Goal: Task Accomplishment & Management: Use online tool/utility

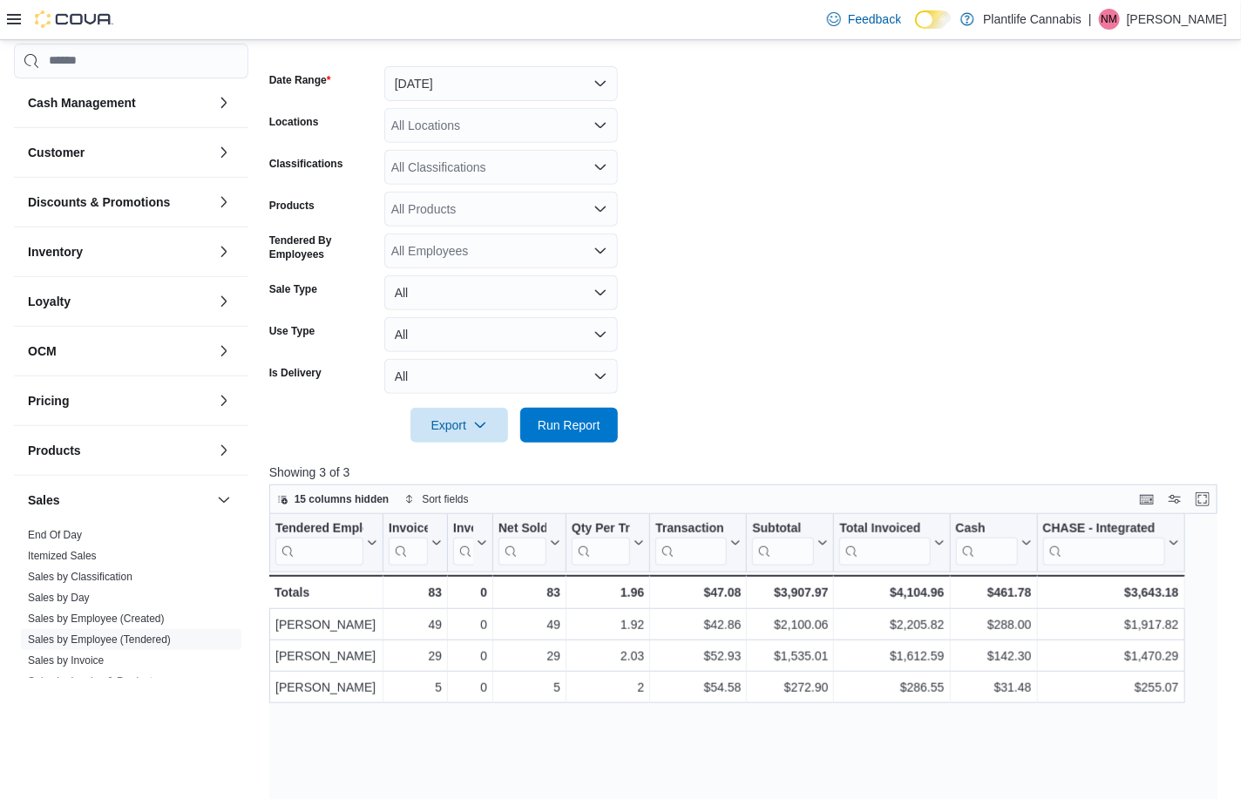
scroll to position [213, 0]
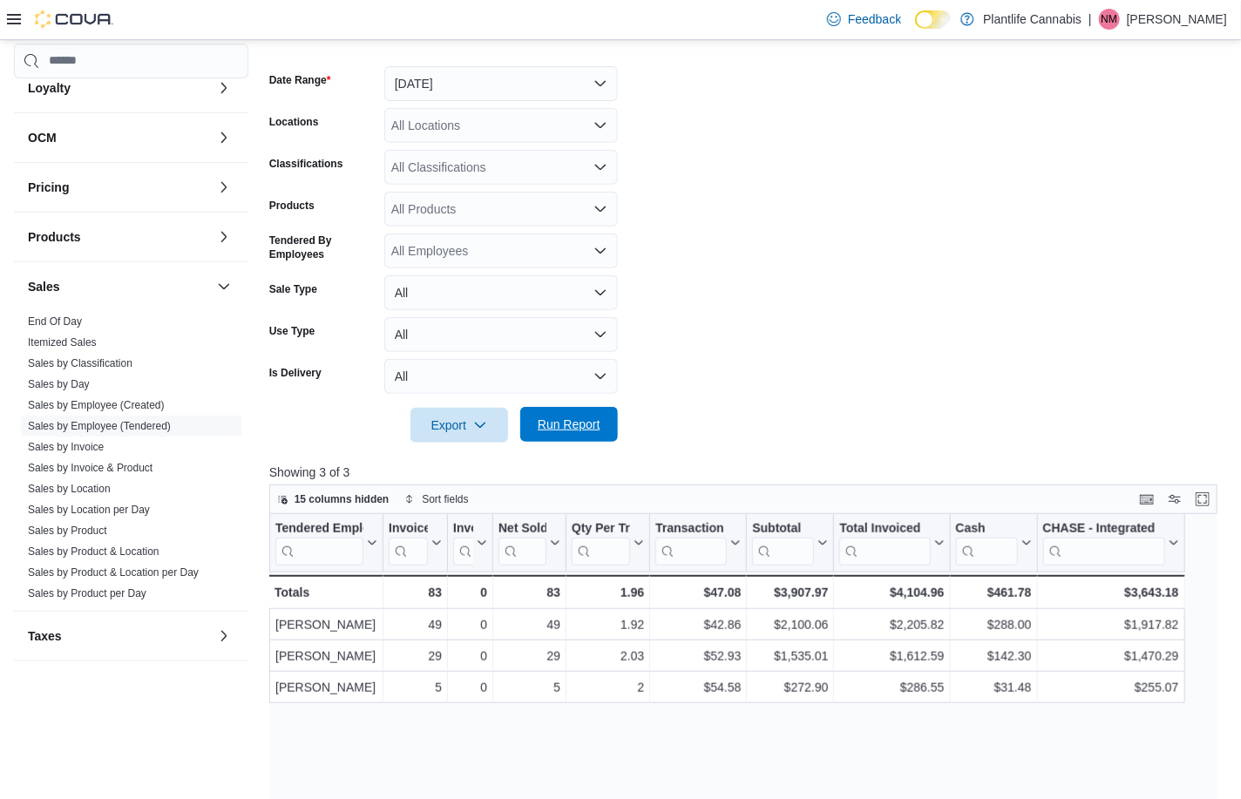
click at [583, 424] on span "Run Report" at bounding box center [569, 424] width 63 height 17
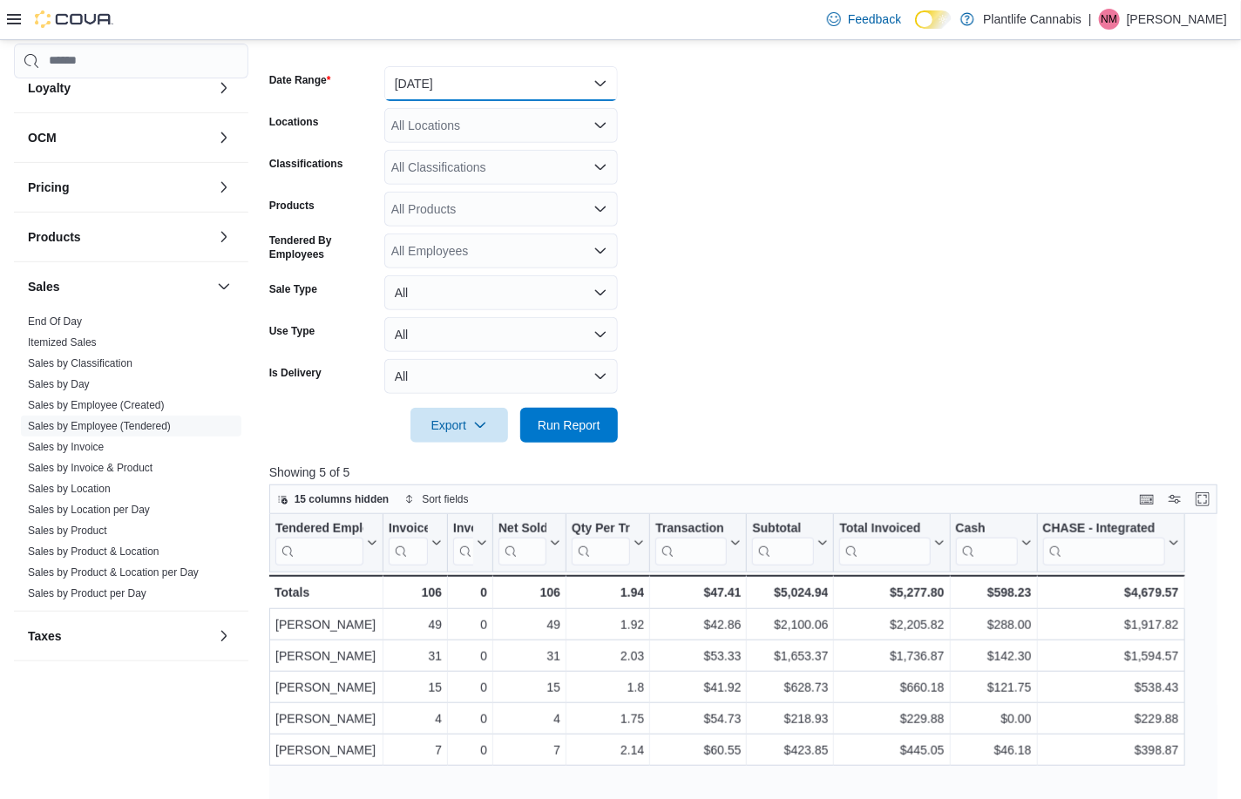
click at [446, 80] on button "[DATE]" at bounding box center [500, 83] width 233 height 35
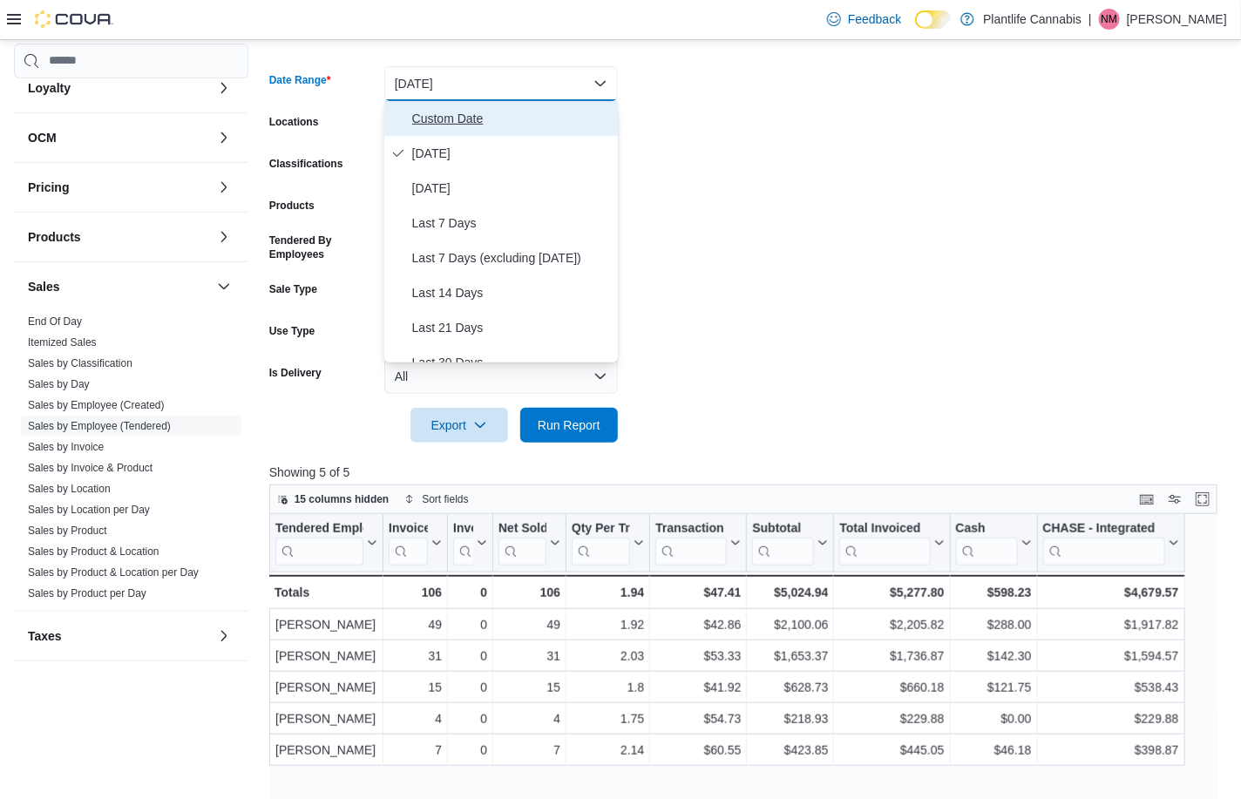
click at [450, 118] on span "Custom Date" at bounding box center [511, 118] width 199 height 21
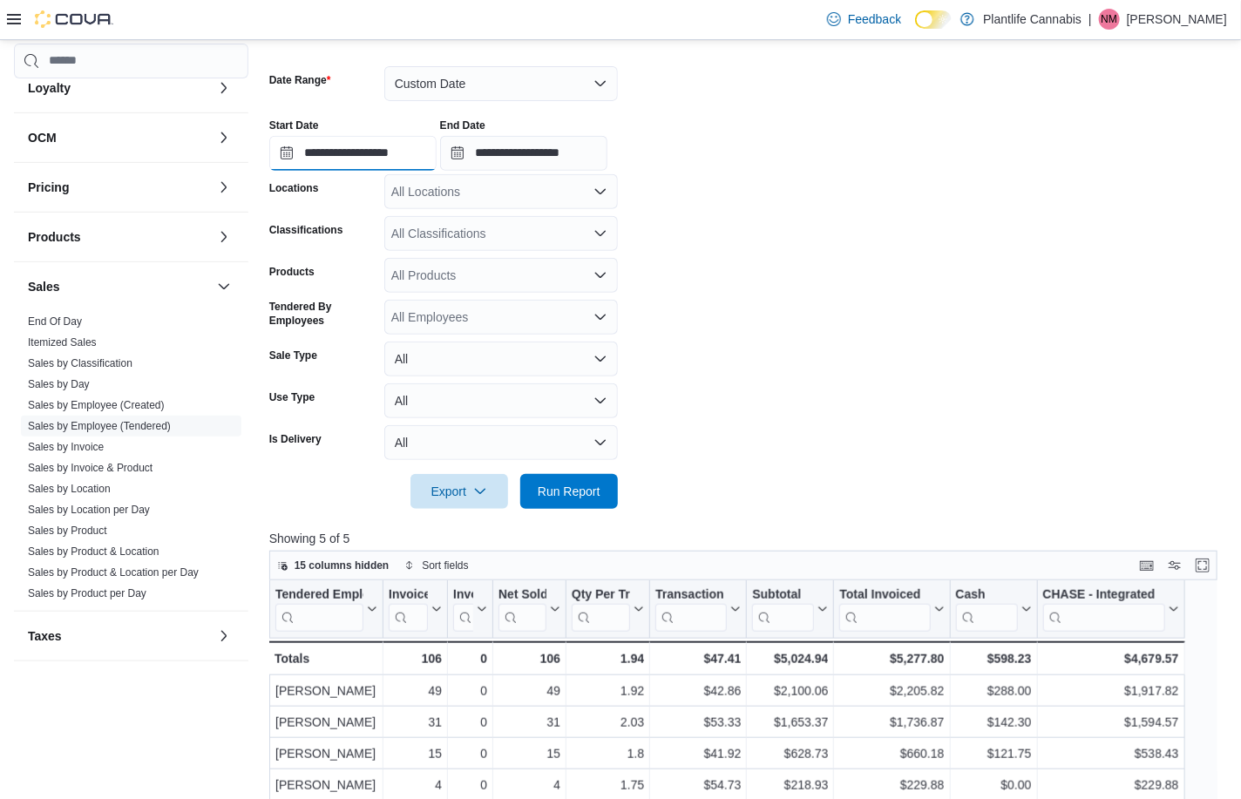
click at [386, 156] on input "**********" at bounding box center [352, 153] width 167 height 35
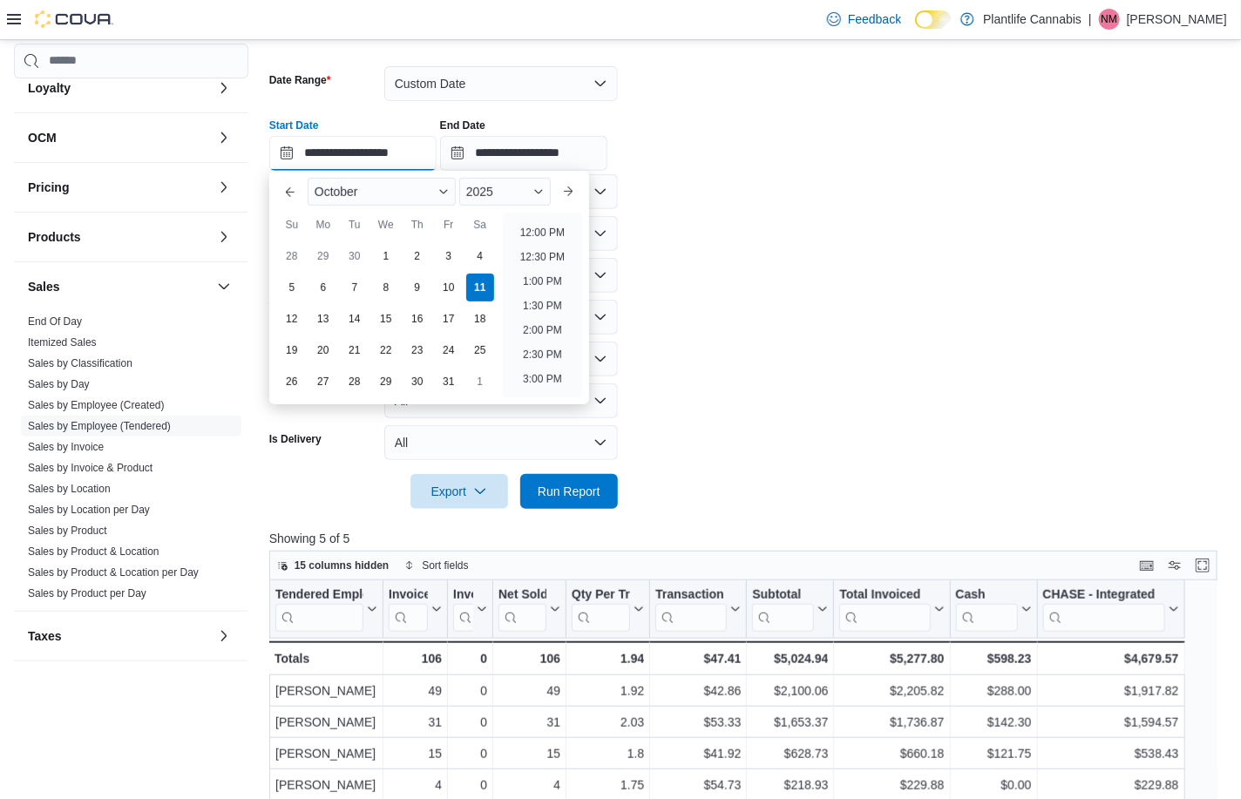
scroll to position [584, 0]
click at [549, 272] on li "1:00 PM" at bounding box center [542, 277] width 53 height 21
type input "**********"
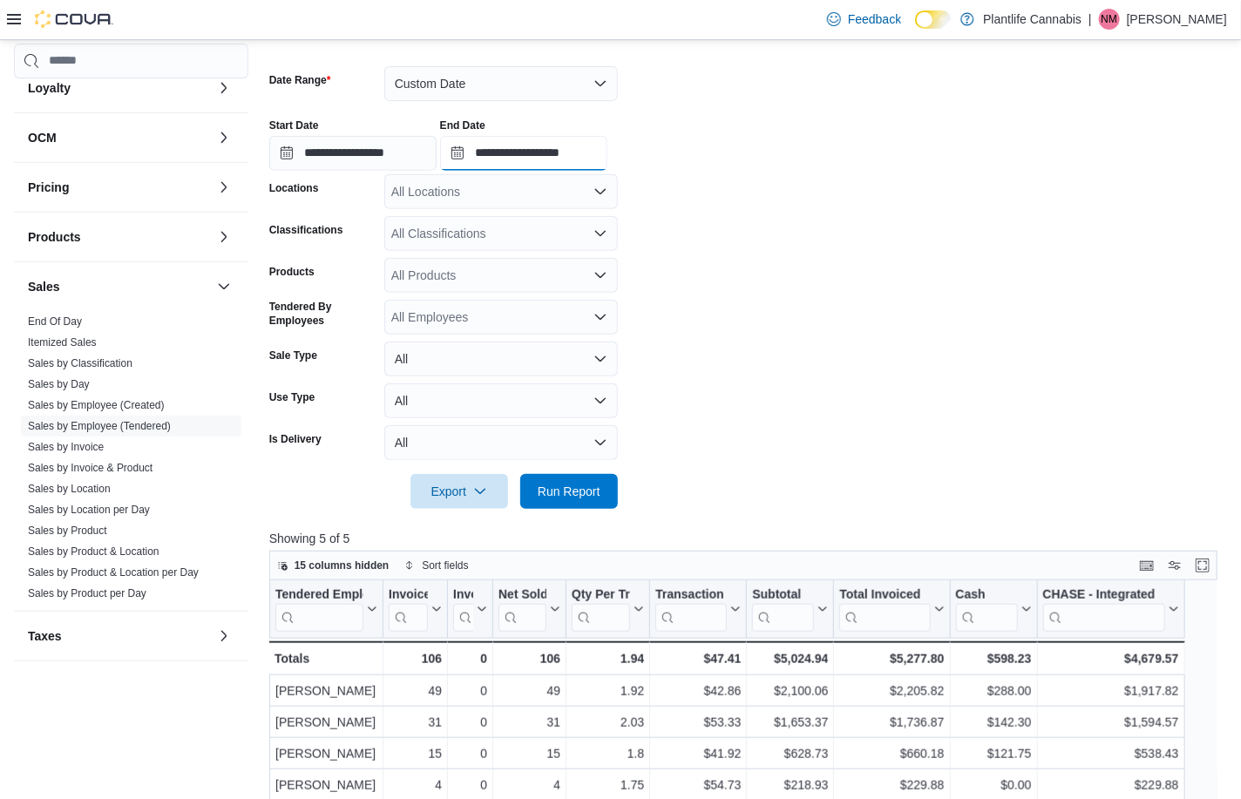
click at [576, 141] on input "**********" at bounding box center [523, 153] width 167 height 35
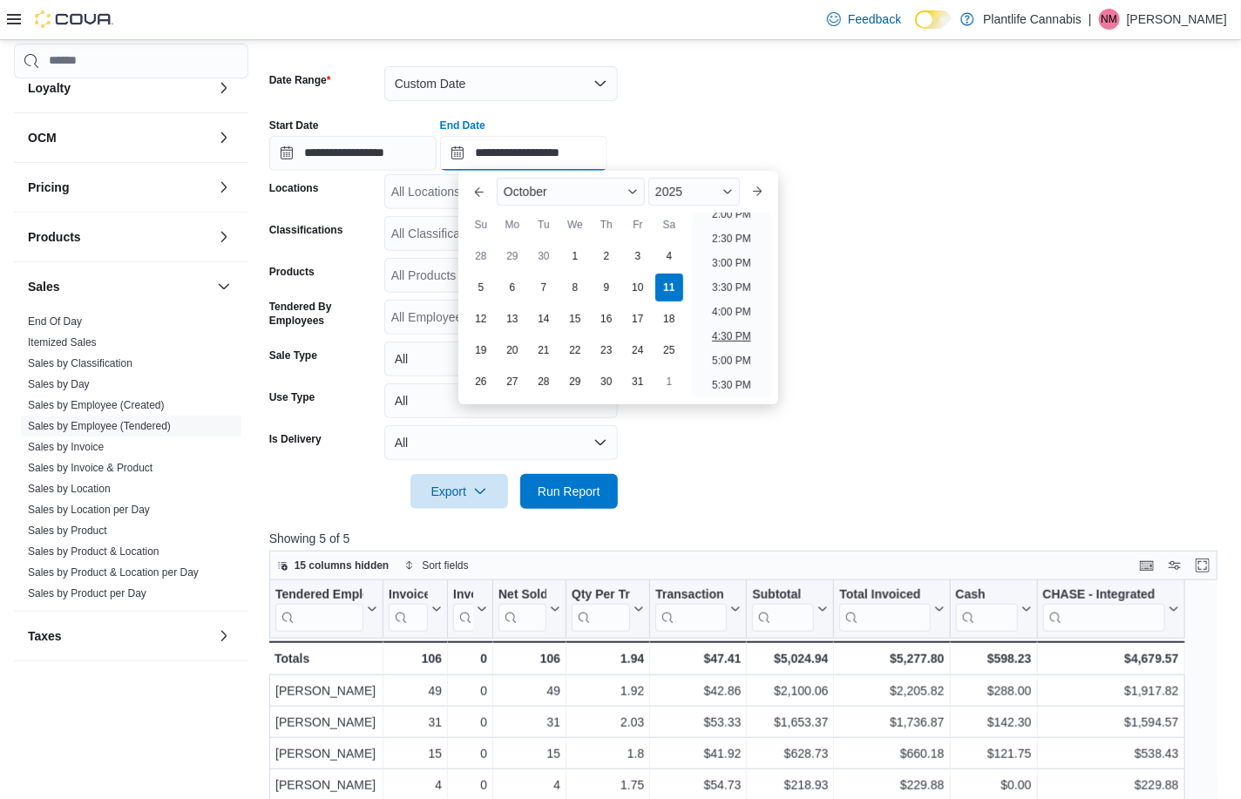
scroll to position [734, 0]
click at [727, 375] on li "6:00 PM" at bounding box center [731, 370] width 53 height 21
type input "**********"
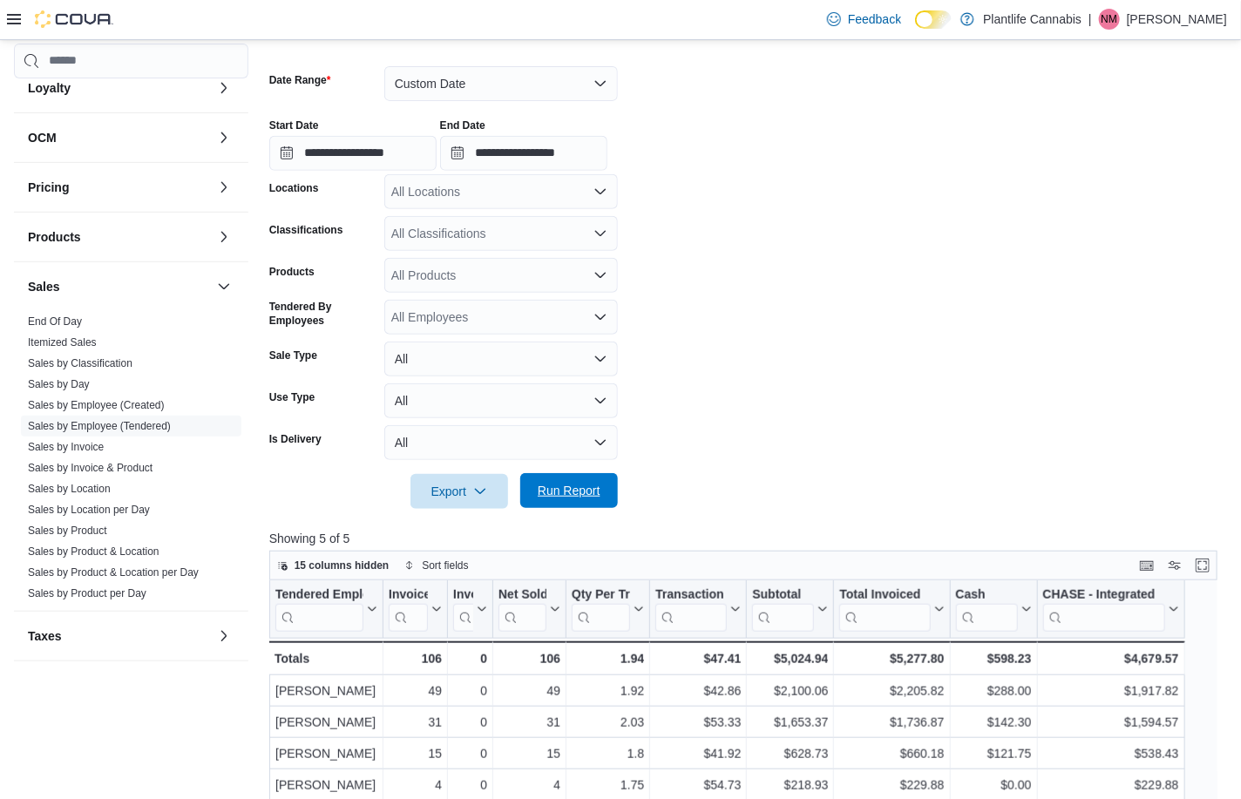
click at [600, 481] on span "Run Report" at bounding box center [569, 490] width 77 height 35
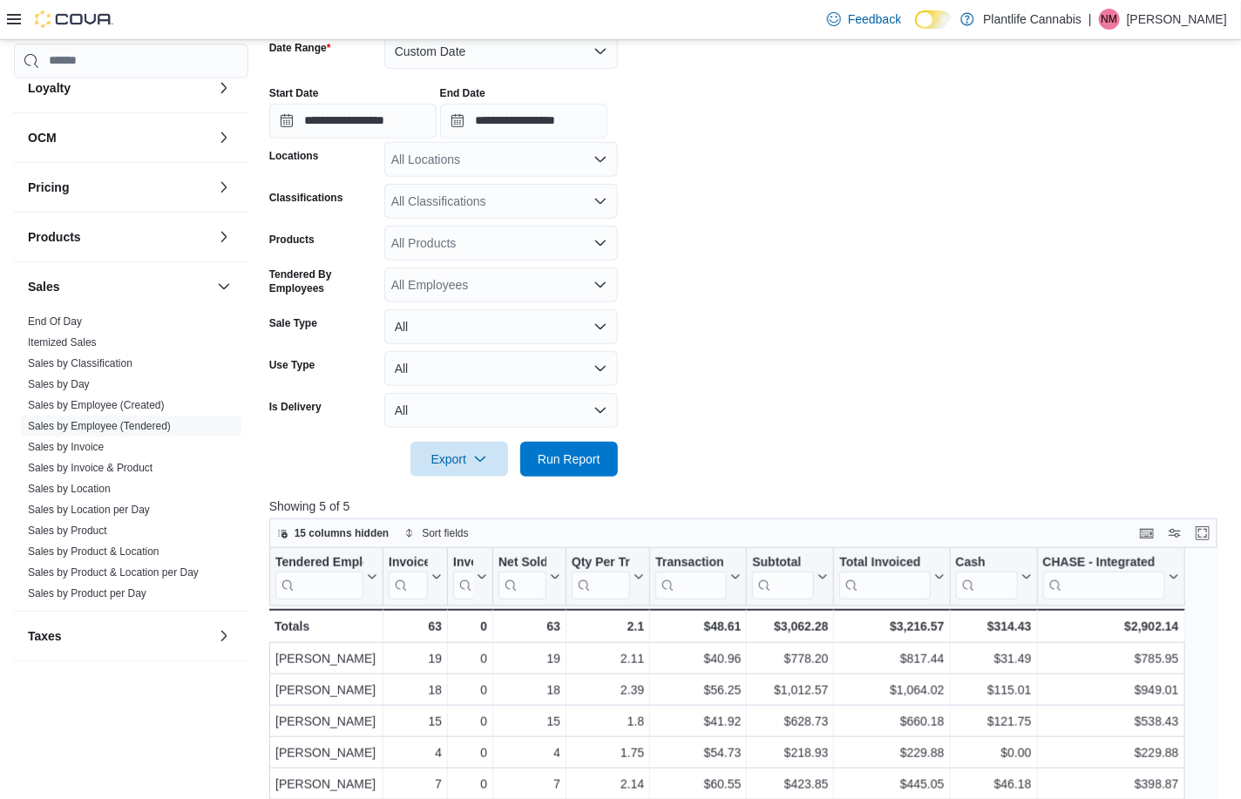
scroll to position [277, 0]
click at [448, 46] on button "Custom Date" at bounding box center [500, 50] width 233 height 35
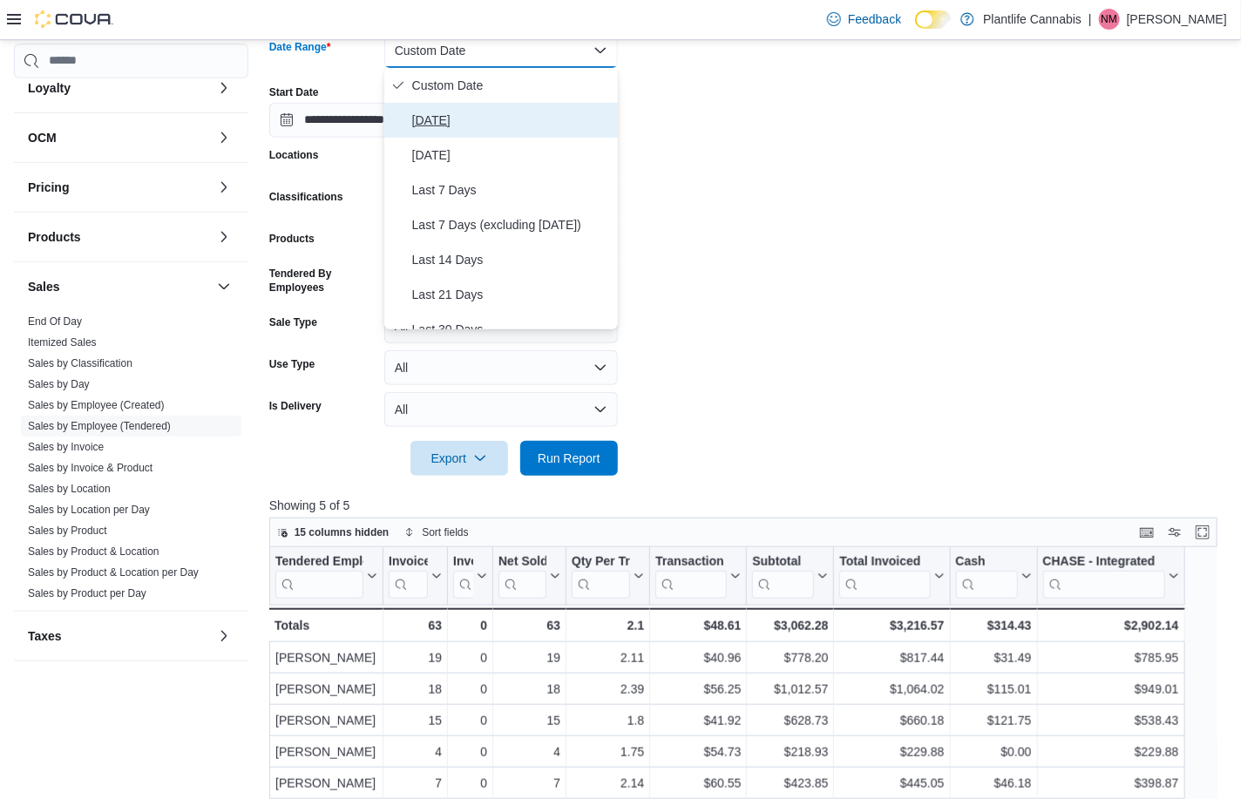
click at [448, 104] on button "[DATE]" at bounding box center [500, 120] width 233 height 35
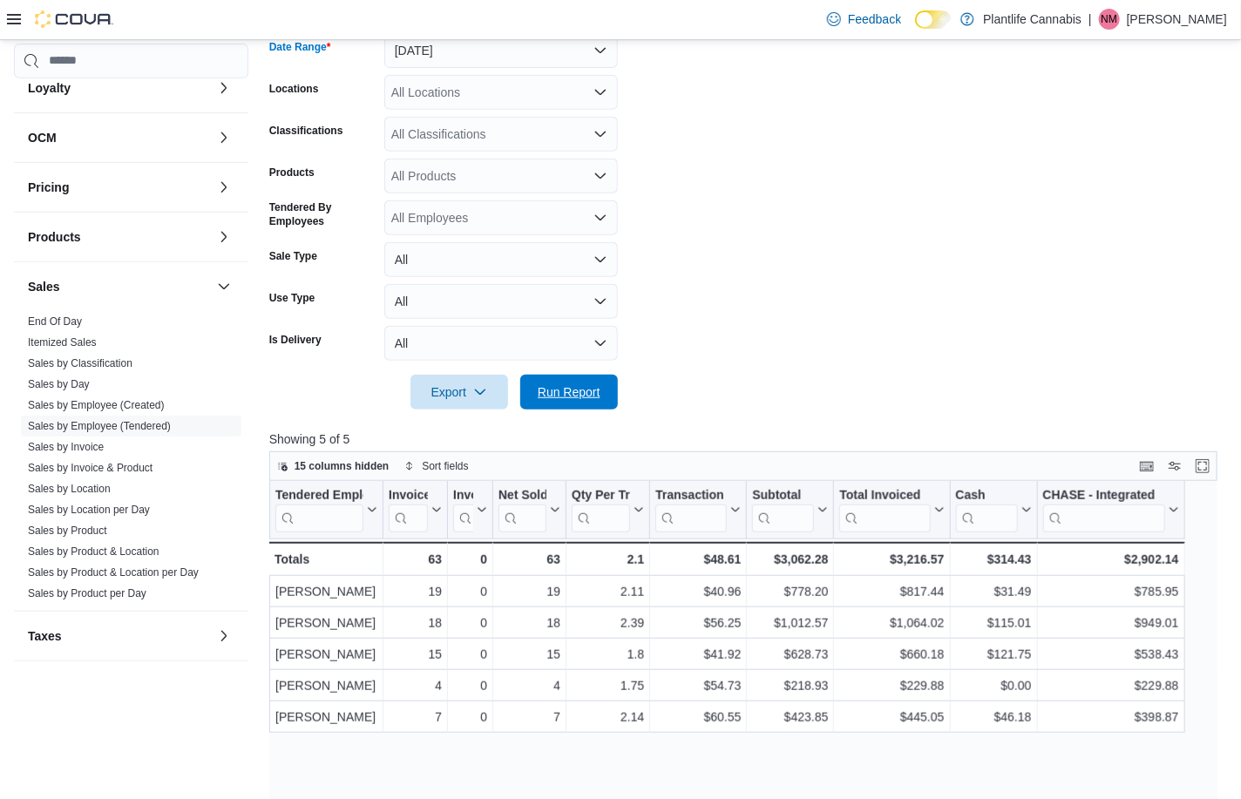
click at [591, 389] on span "Run Report" at bounding box center [569, 391] width 63 height 17
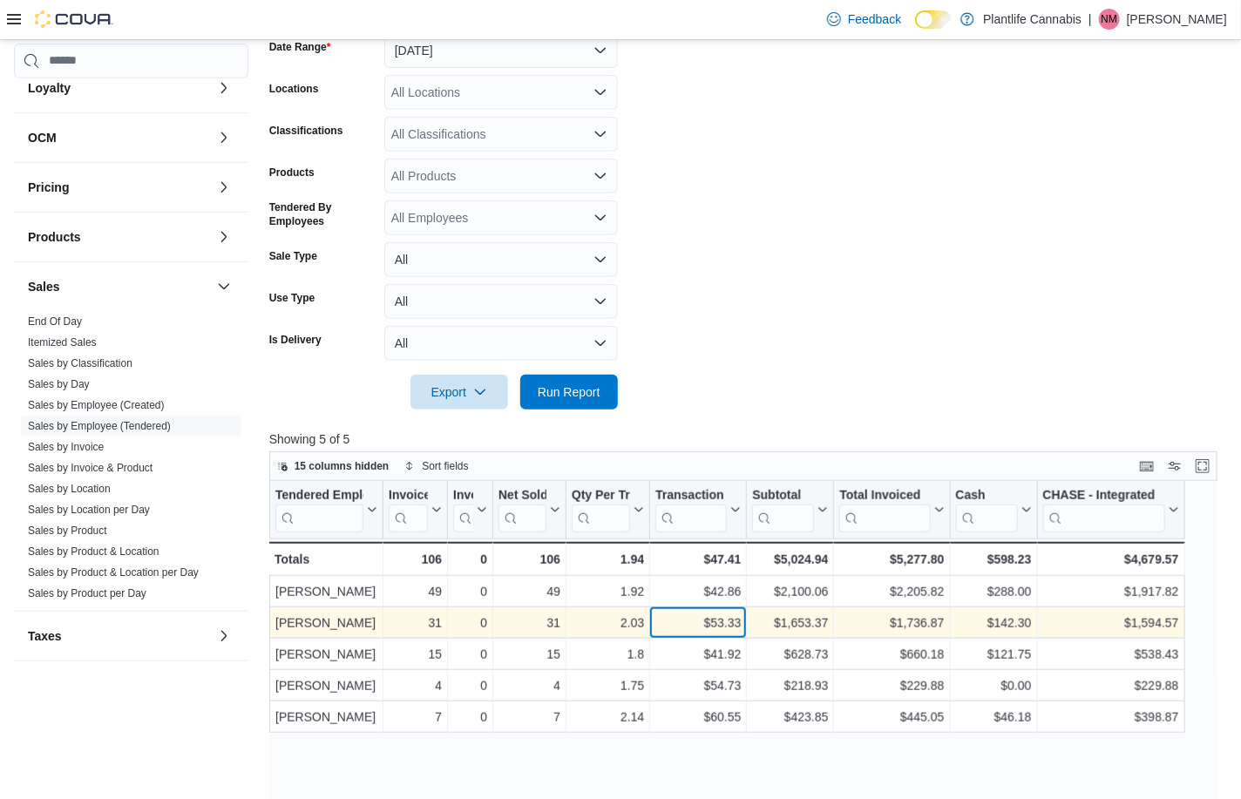
click at [727, 627] on div "$53.33" at bounding box center [697, 622] width 85 height 21
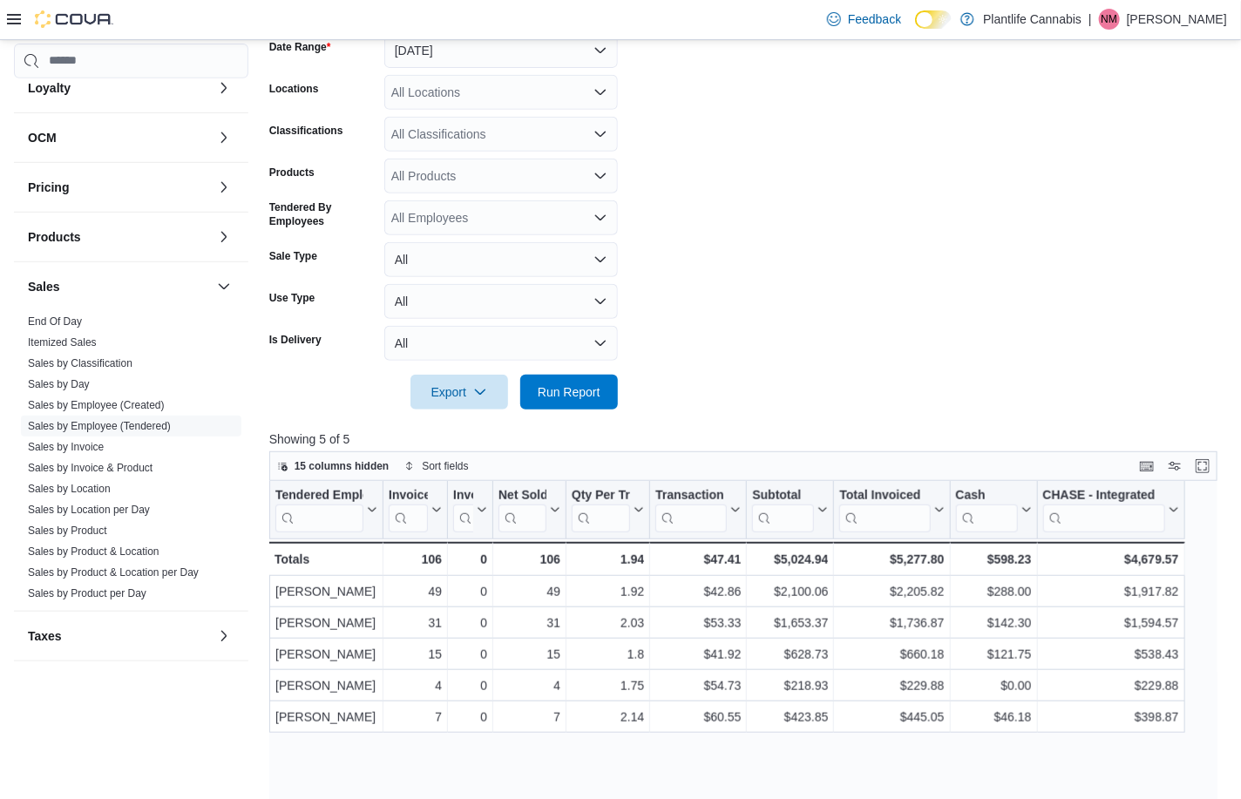
drag, startPoint x: 463, startPoint y: 126, endPoint x: 459, endPoint y: 136, distance: 10.5
click at [463, 127] on div "All Classifications" at bounding box center [500, 134] width 233 height 35
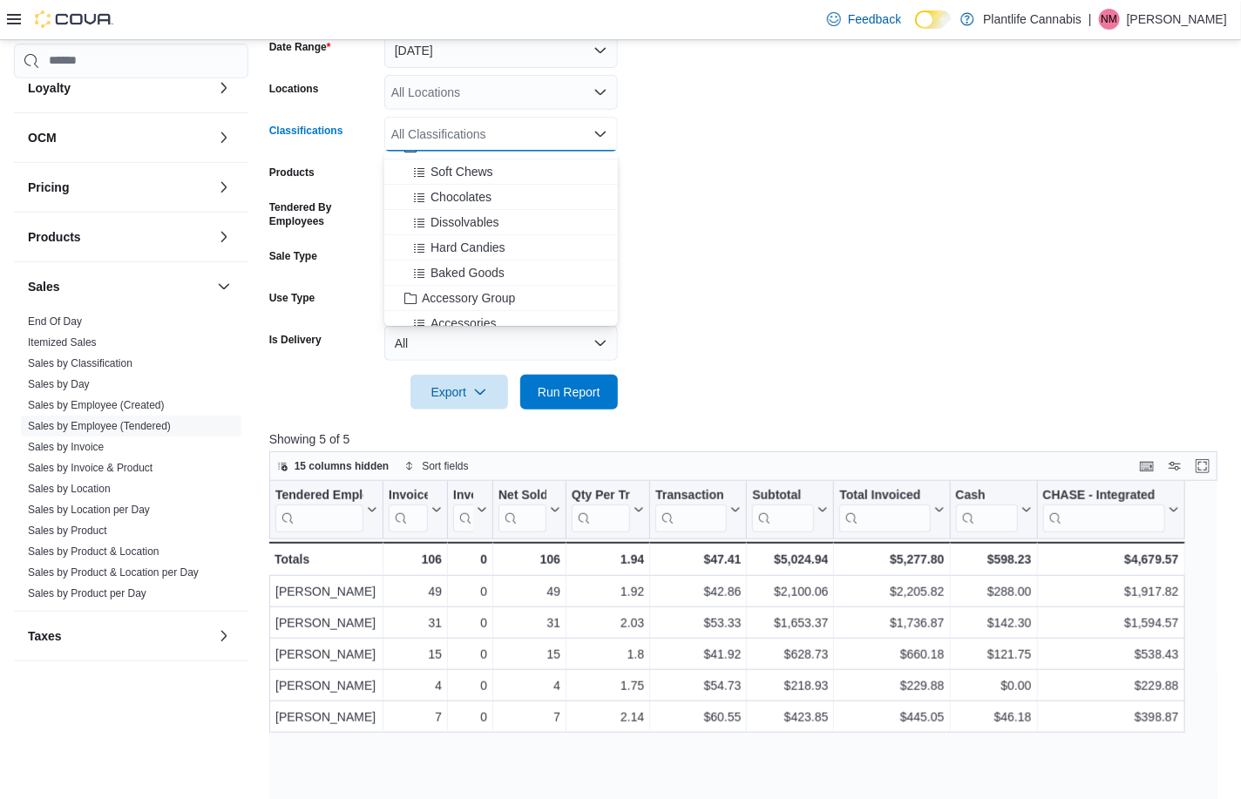
scroll to position [119, 0]
click at [491, 299] on span "Accessory Group" at bounding box center [468, 296] width 93 height 17
click at [564, 409] on div at bounding box center [747, 419] width 957 height 21
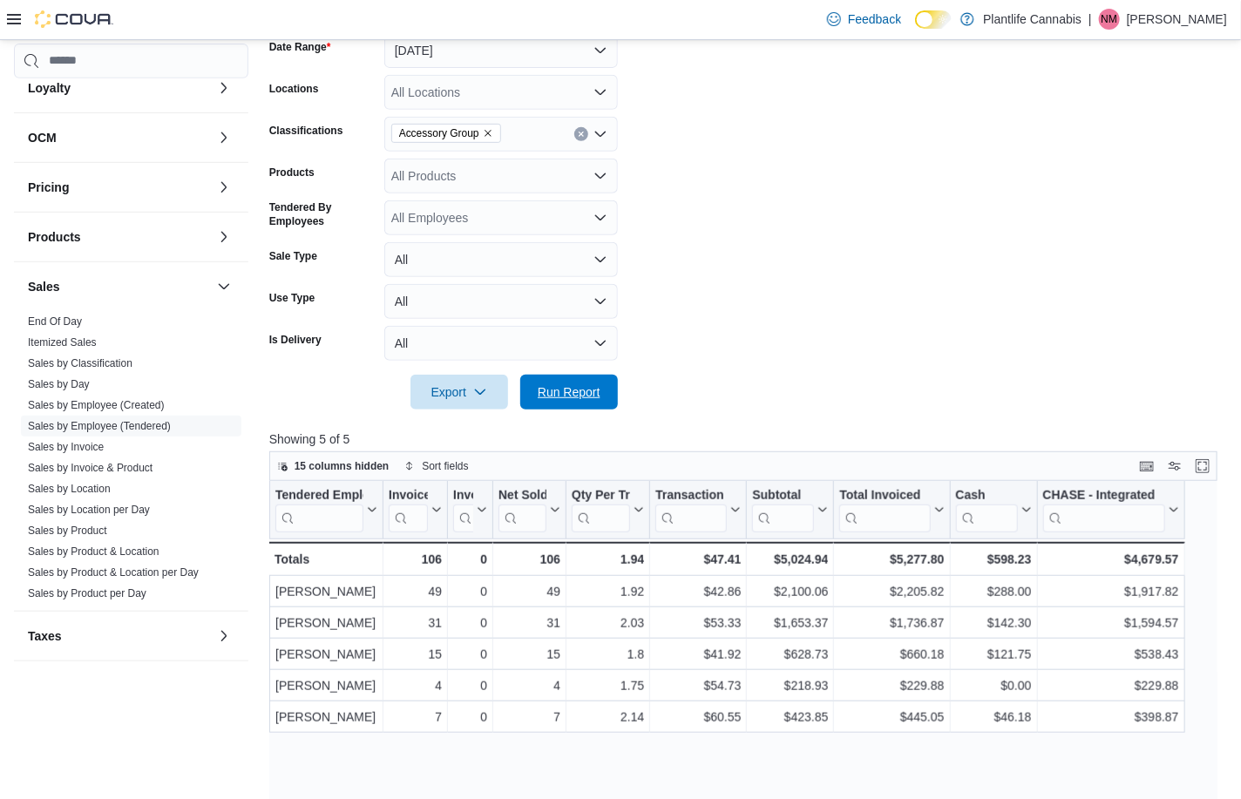
click at [569, 394] on span "Run Report" at bounding box center [569, 391] width 63 height 17
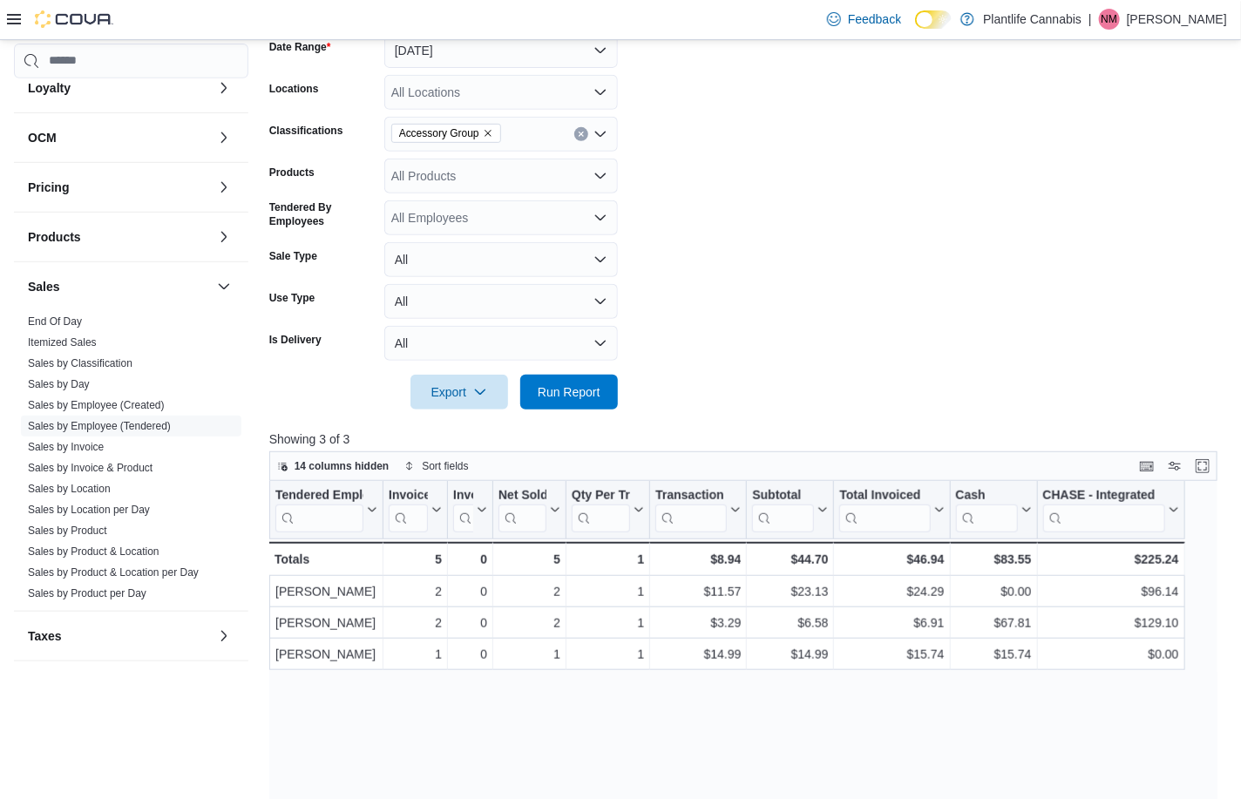
click at [580, 133] on icon "Clear input" at bounding box center [581, 134] width 4 height 4
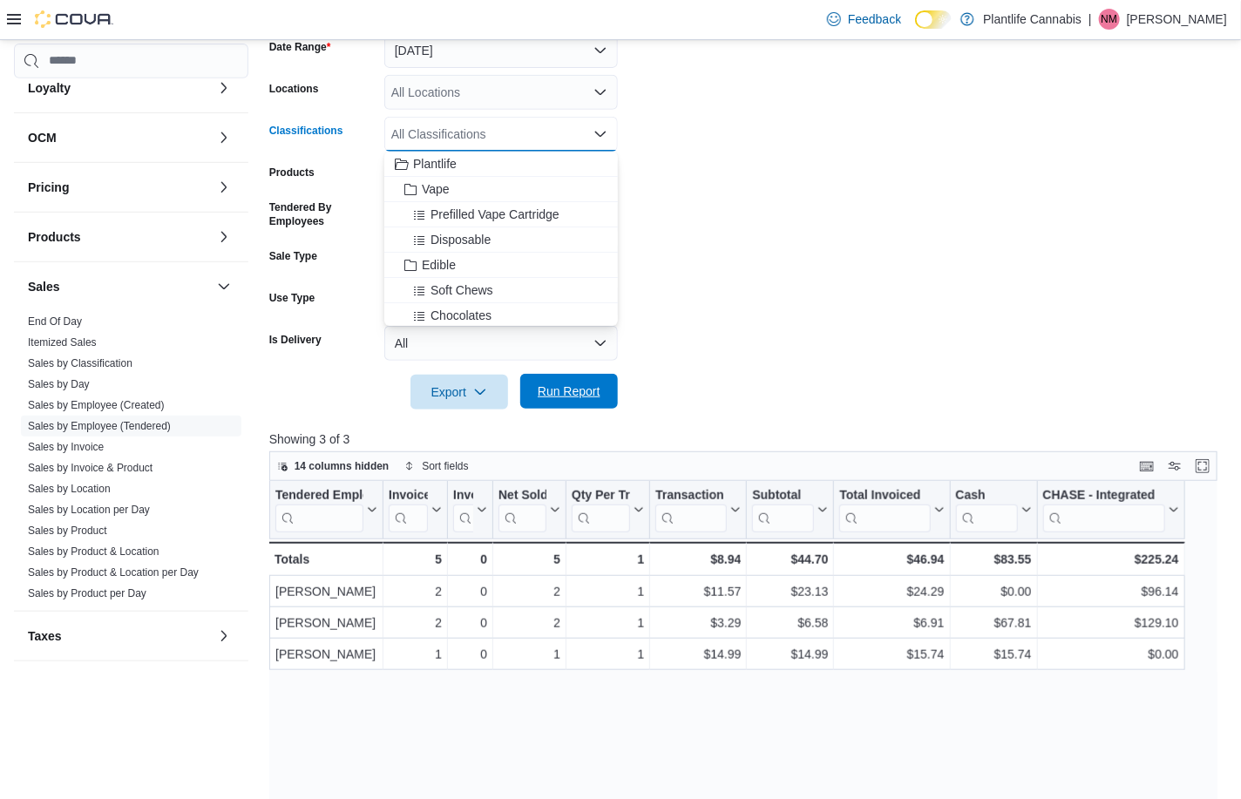
click at [585, 386] on span "Run Report" at bounding box center [569, 390] width 63 height 17
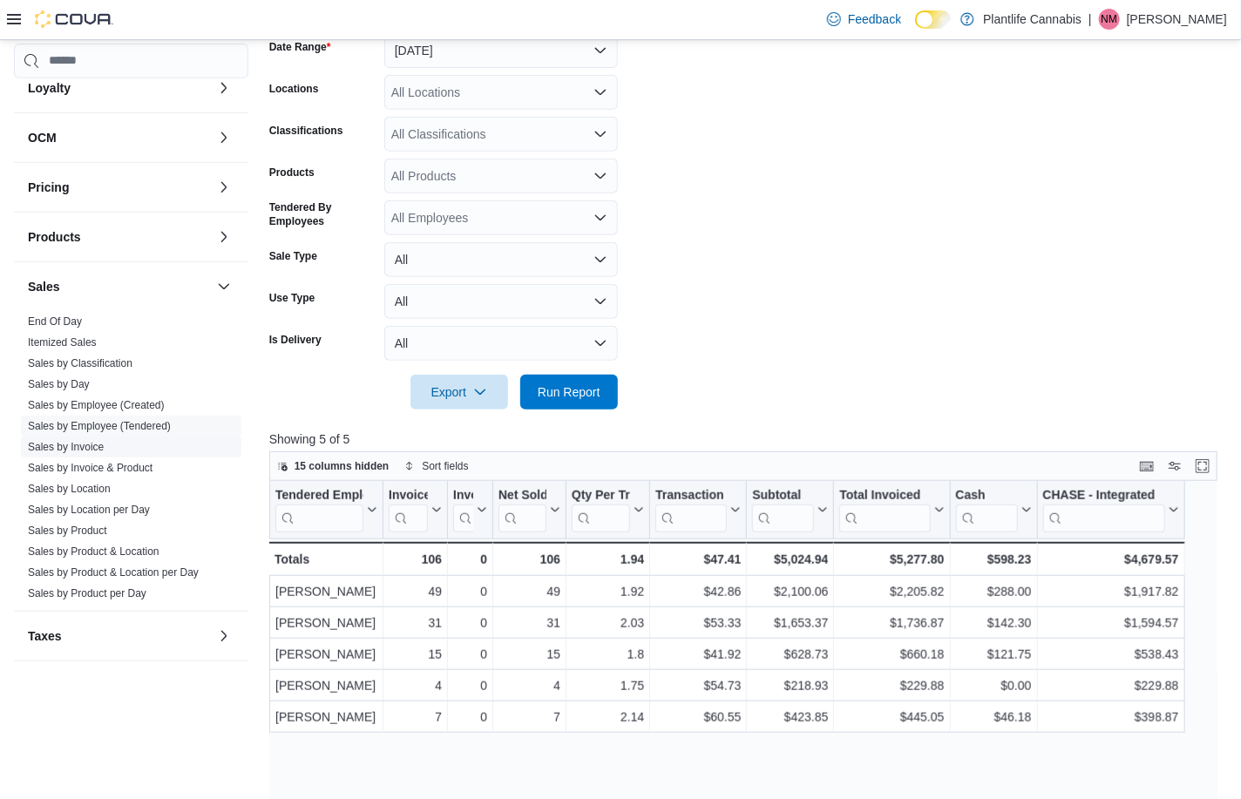
click at [101, 443] on link "Sales by Invoice" at bounding box center [66, 447] width 76 height 12
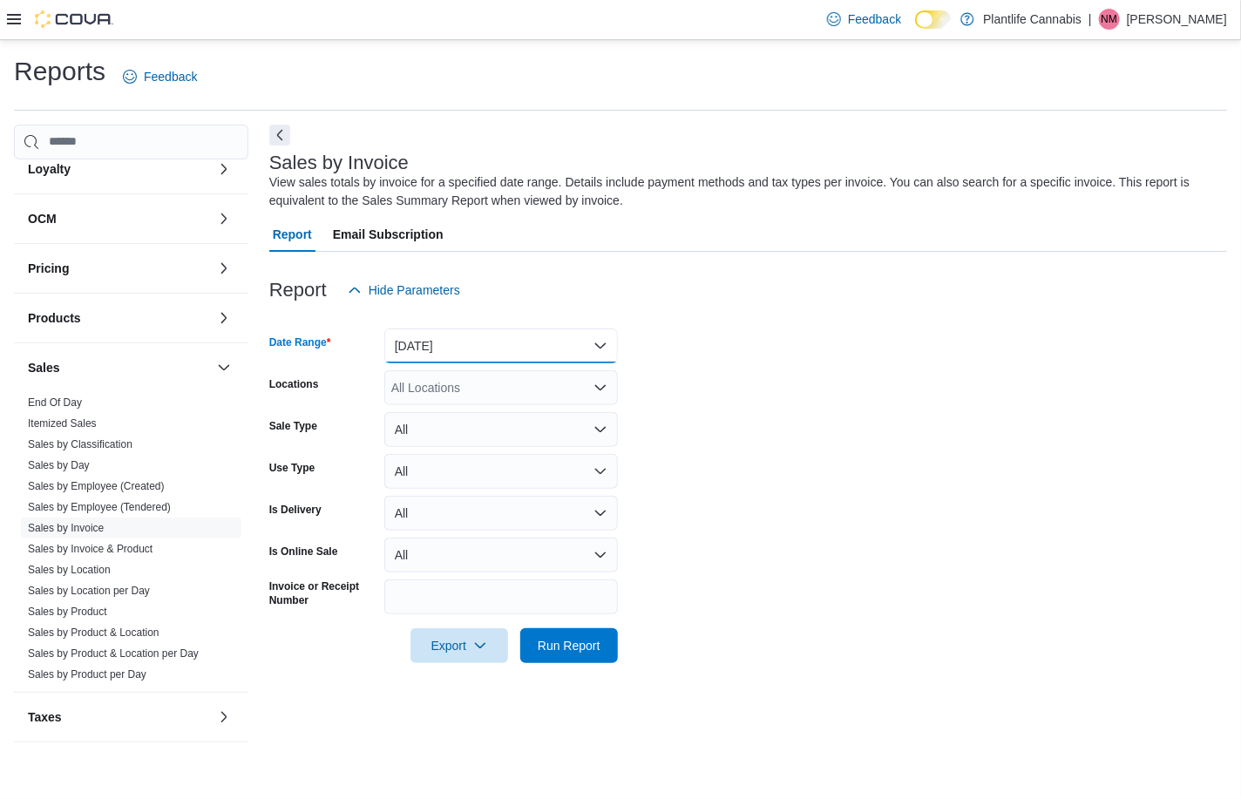
click at [430, 344] on button "[DATE]" at bounding box center [500, 345] width 233 height 35
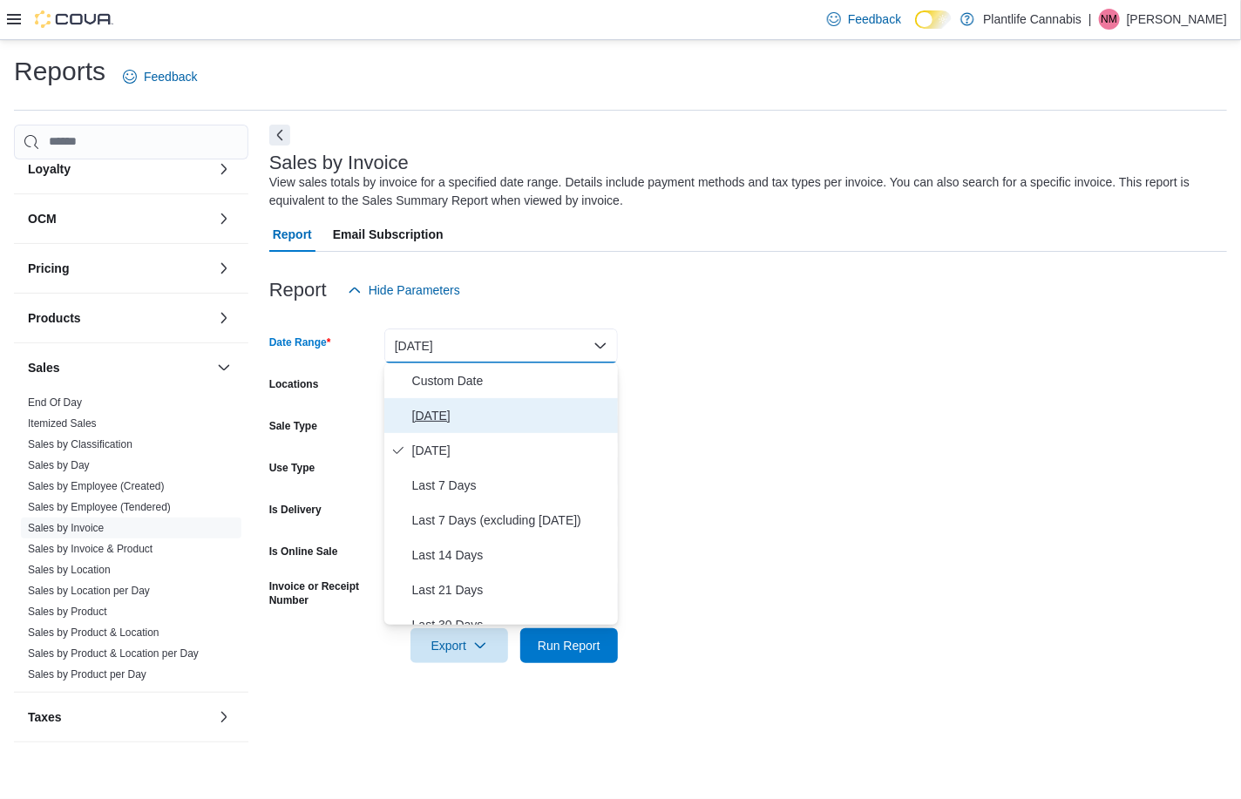
drag, startPoint x: 423, startPoint y: 415, endPoint x: 428, endPoint y: 406, distance: 10.2
click at [423, 413] on span "[DATE]" at bounding box center [511, 415] width 199 height 21
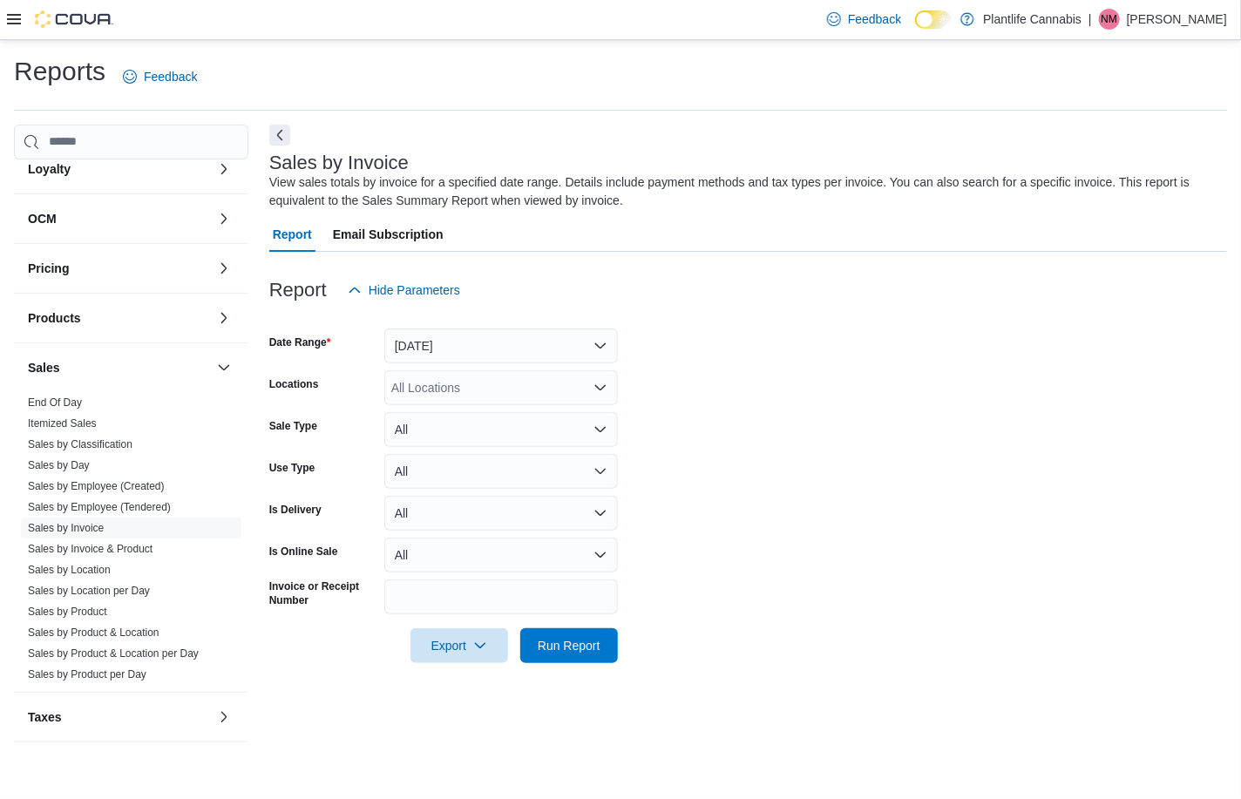
click at [433, 386] on div "All Locations" at bounding box center [500, 387] width 233 height 35
type input "**"
click at [464, 413] on span "[GEOGRAPHIC_DATA] - [GEOGRAPHIC_DATA]" at bounding box center [562, 417] width 265 height 17
drag, startPoint x: 574, startPoint y: 629, endPoint x: 599, endPoint y: 618, distance: 27.7
click at [574, 629] on span "Run Report" at bounding box center [569, 645] width 77 height 35
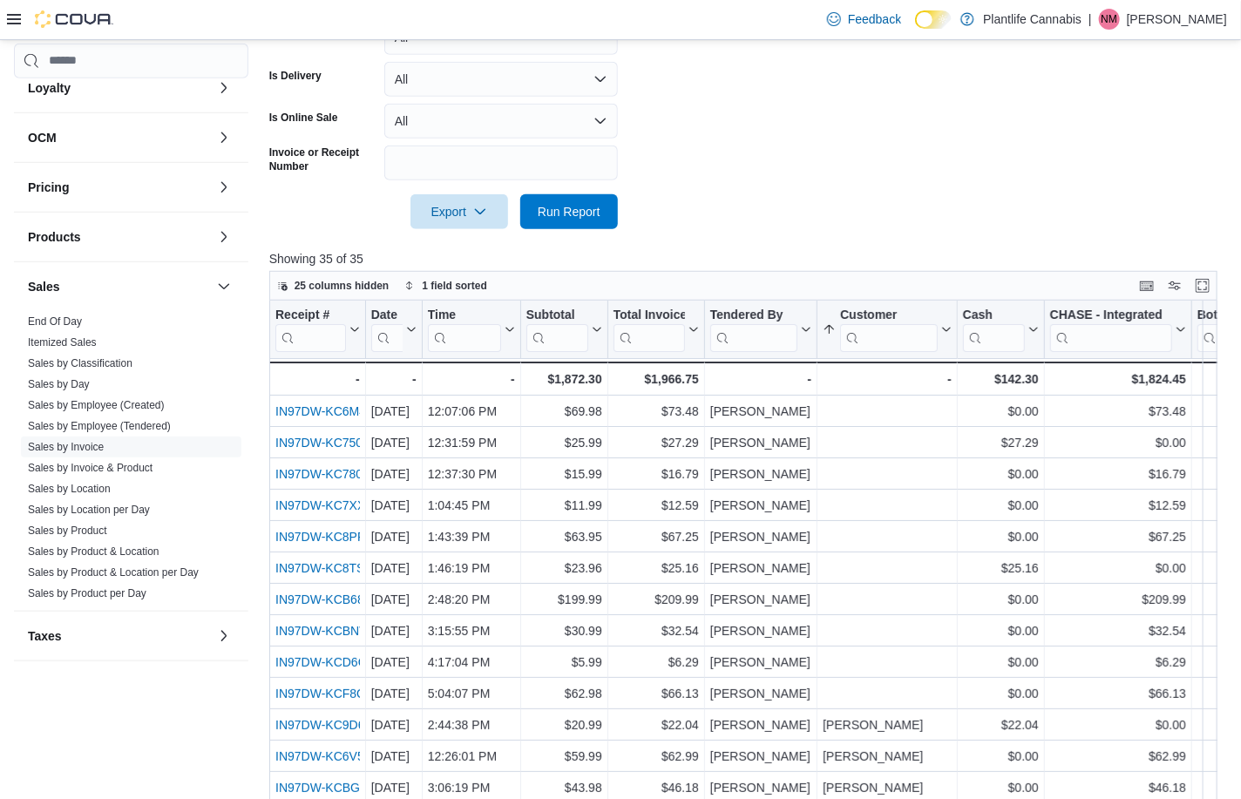
scroll to position [451, 0]
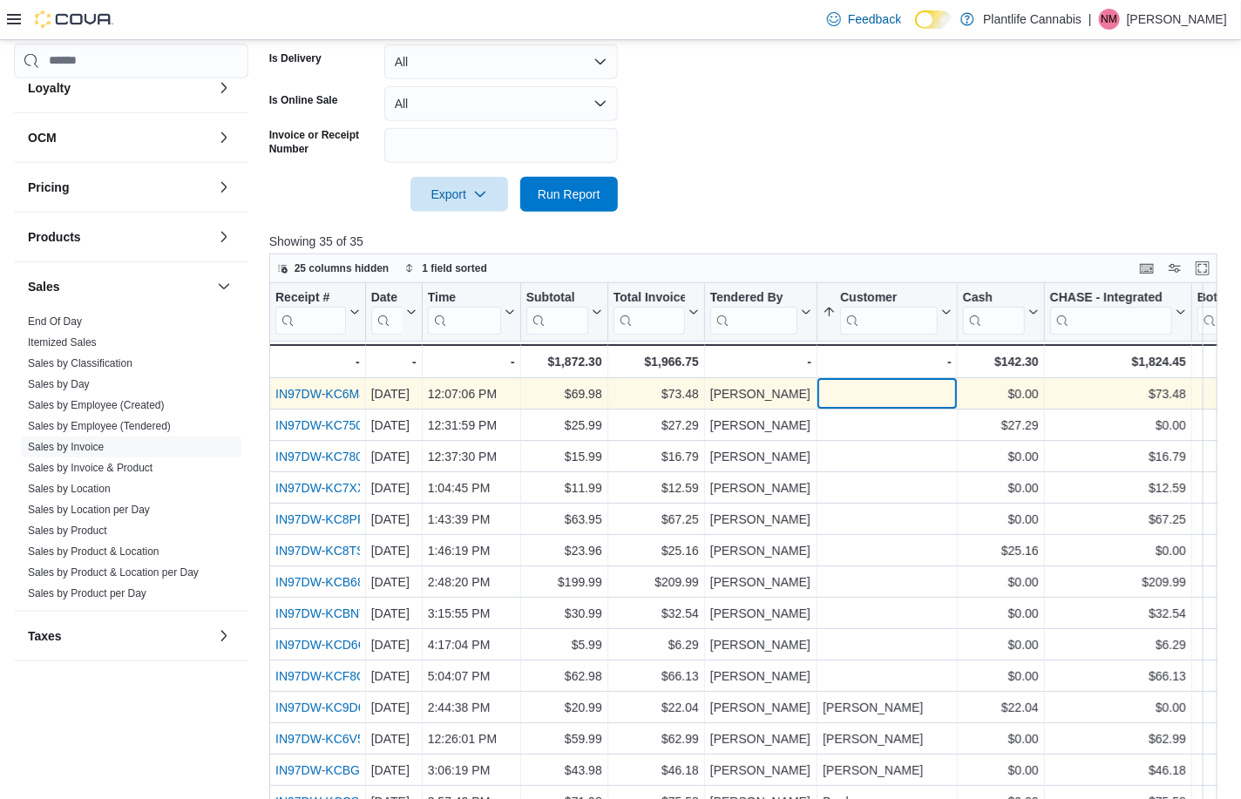
click at [838, 391] on div "- Customer, column 7, row 1" at bounding box center [886, 393] width 129 height 20
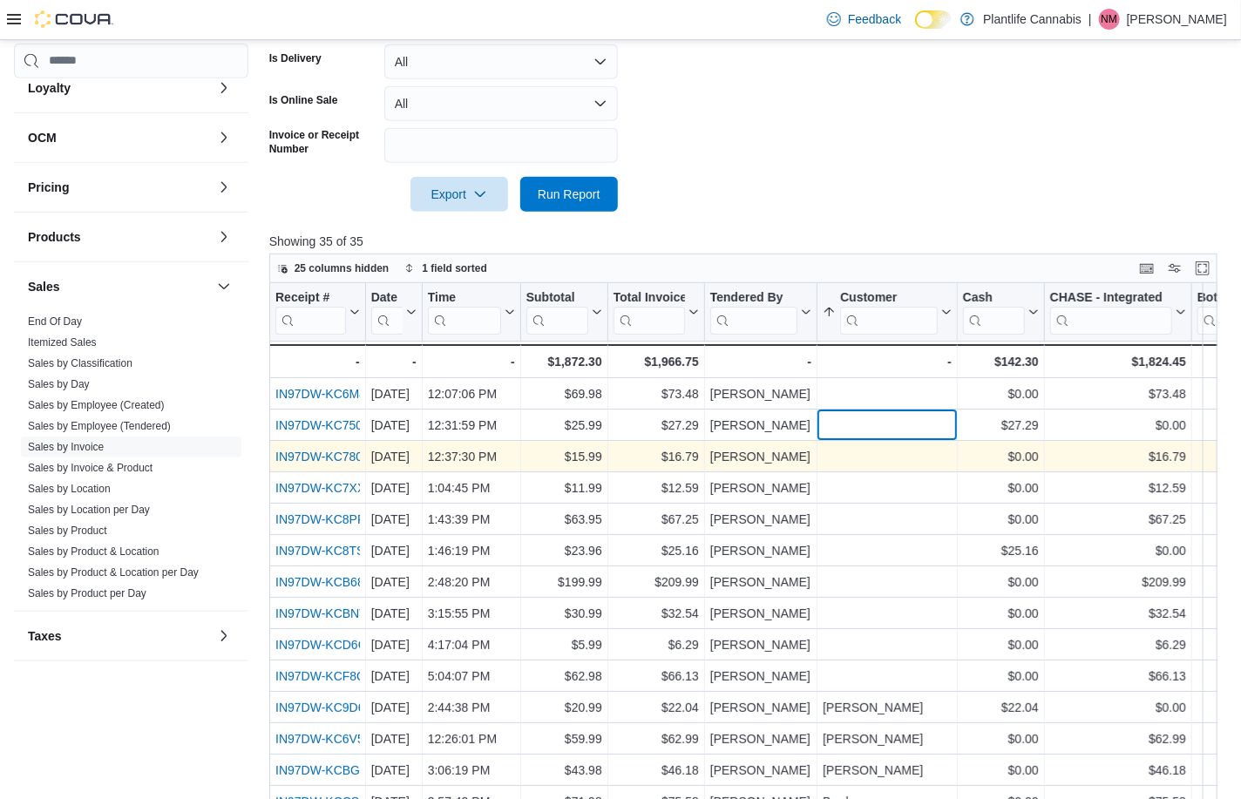
click at [851, 430] on div "- Customer, column 7, row 2" at bounding box center [886, 425] width 129 height 20
click at [856, 464] on div "- Customer, column 7, row 3" at bounding box center [886, 456] width 129 height 20
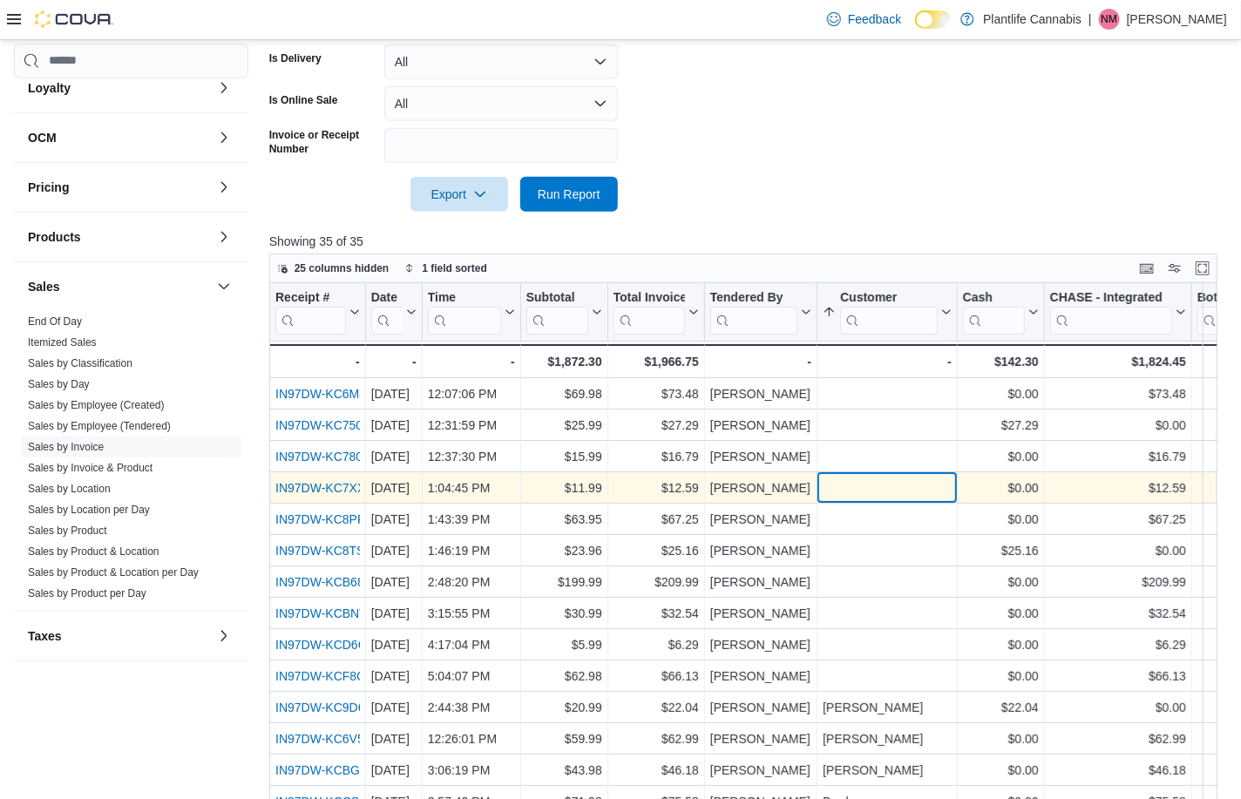
click at [855, 484] on div "- Customer, column 7, row 4" at bounding box center [886, 487] width 129 height 20
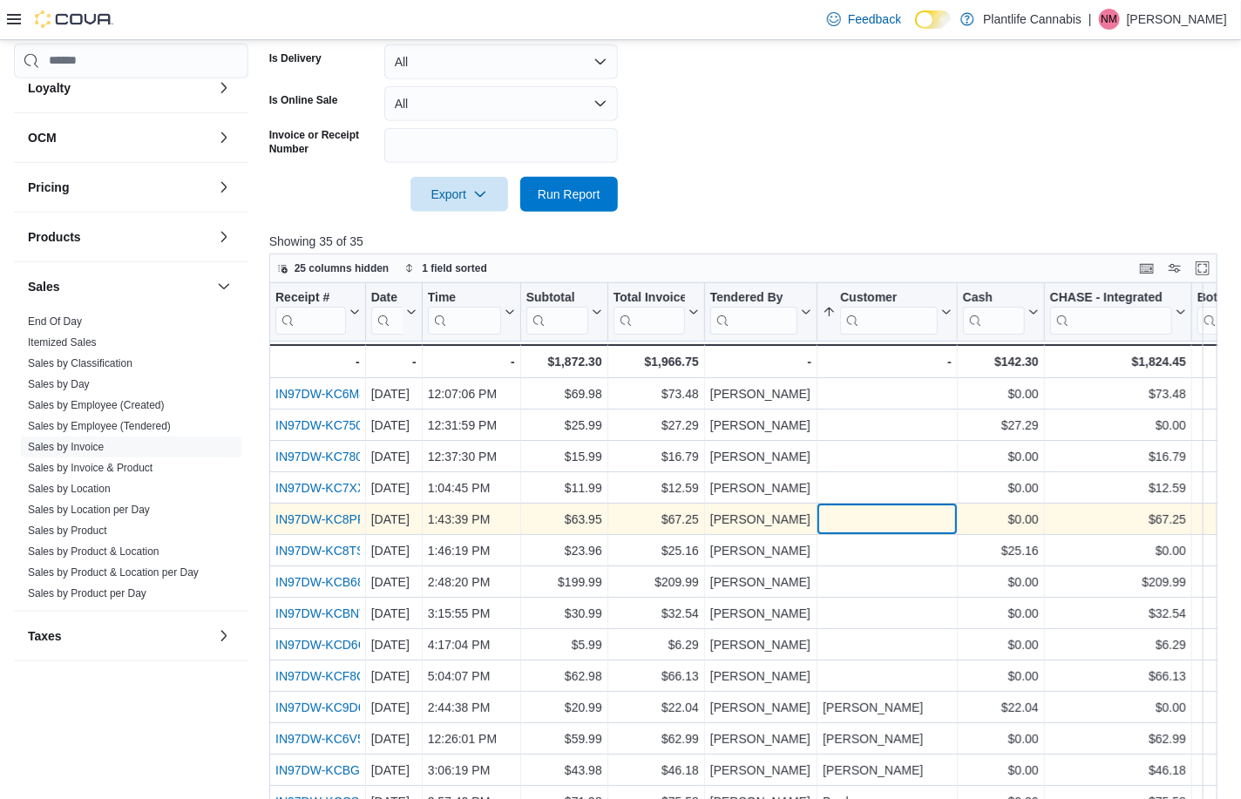
click at [855, 519] on div "- Customer, column 7, row 5" at bounding box center [886, 519] width 129 height 20
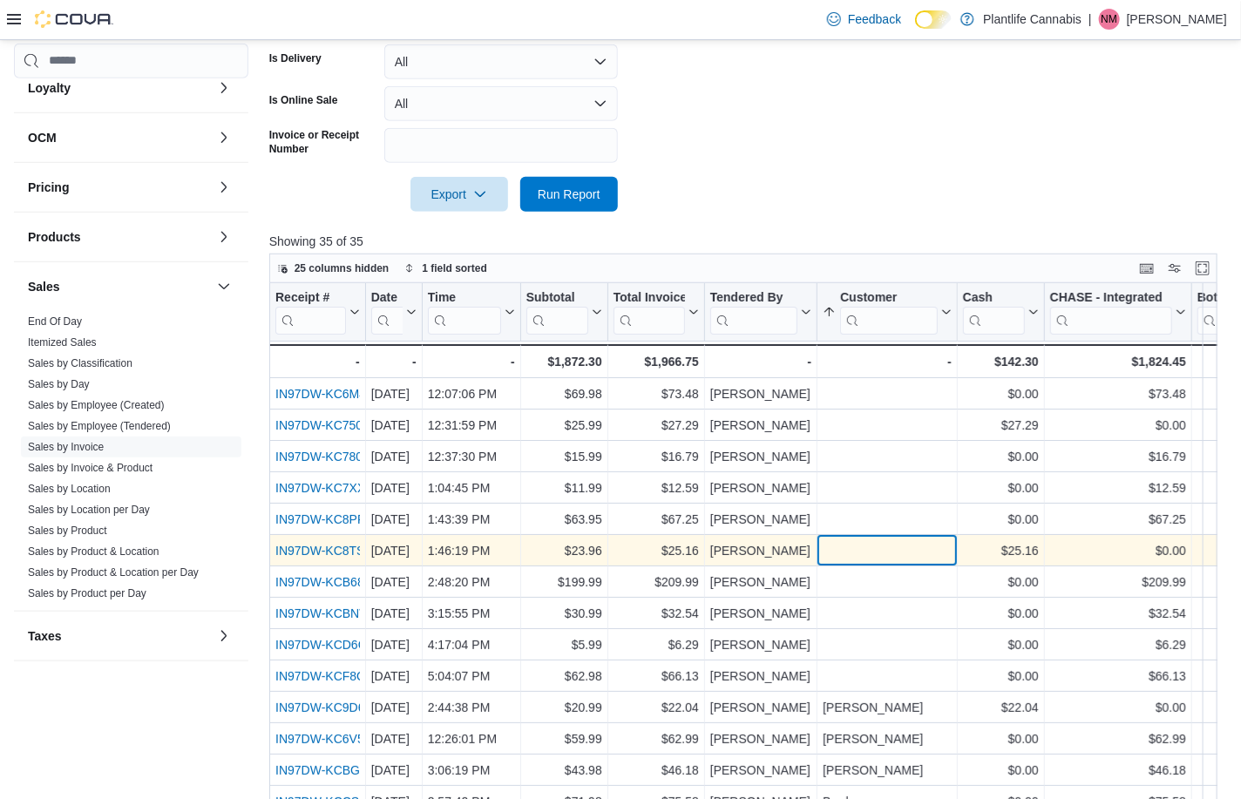
click at [854, 537] on div "- Customer, column 7, row 6" at bounding box center [887, 550] width 140 height 31
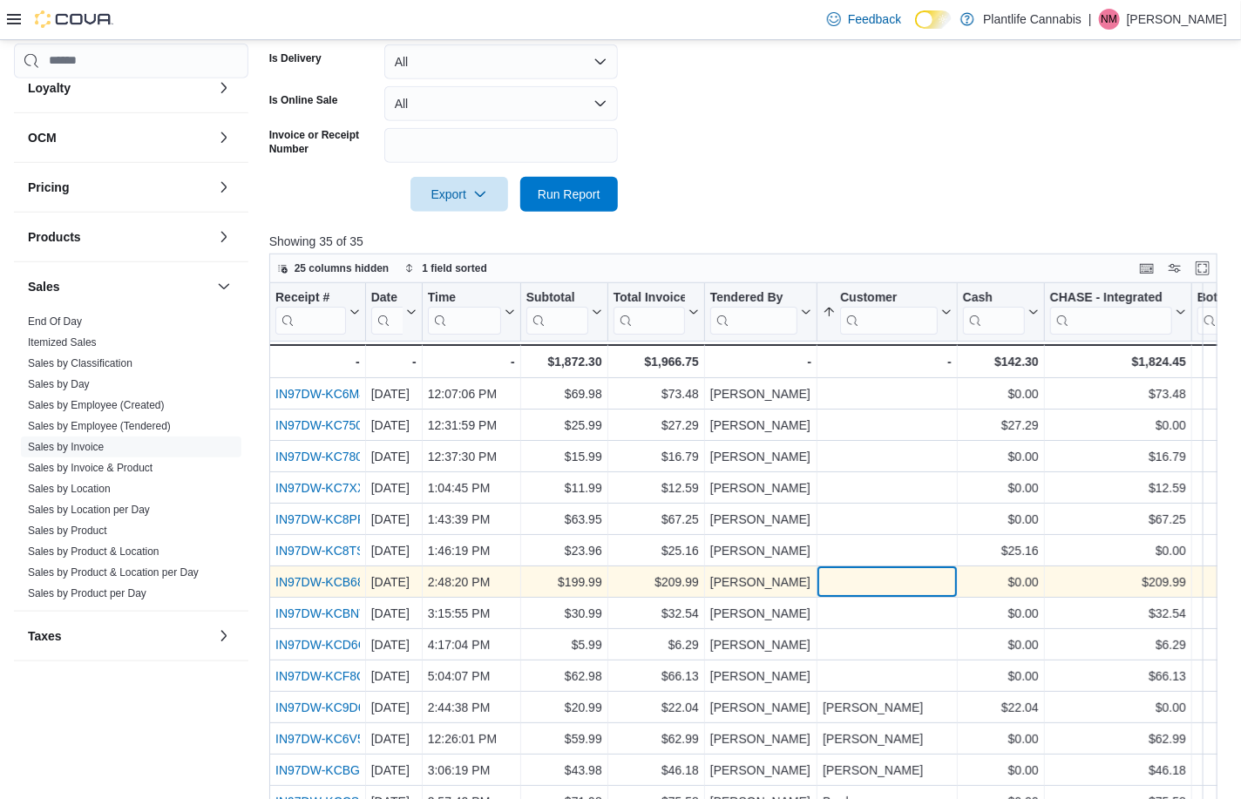
click at [854, 576] on div "- Customer, column 7, row 7" at bounding box center [886, 582] width 129 height 20
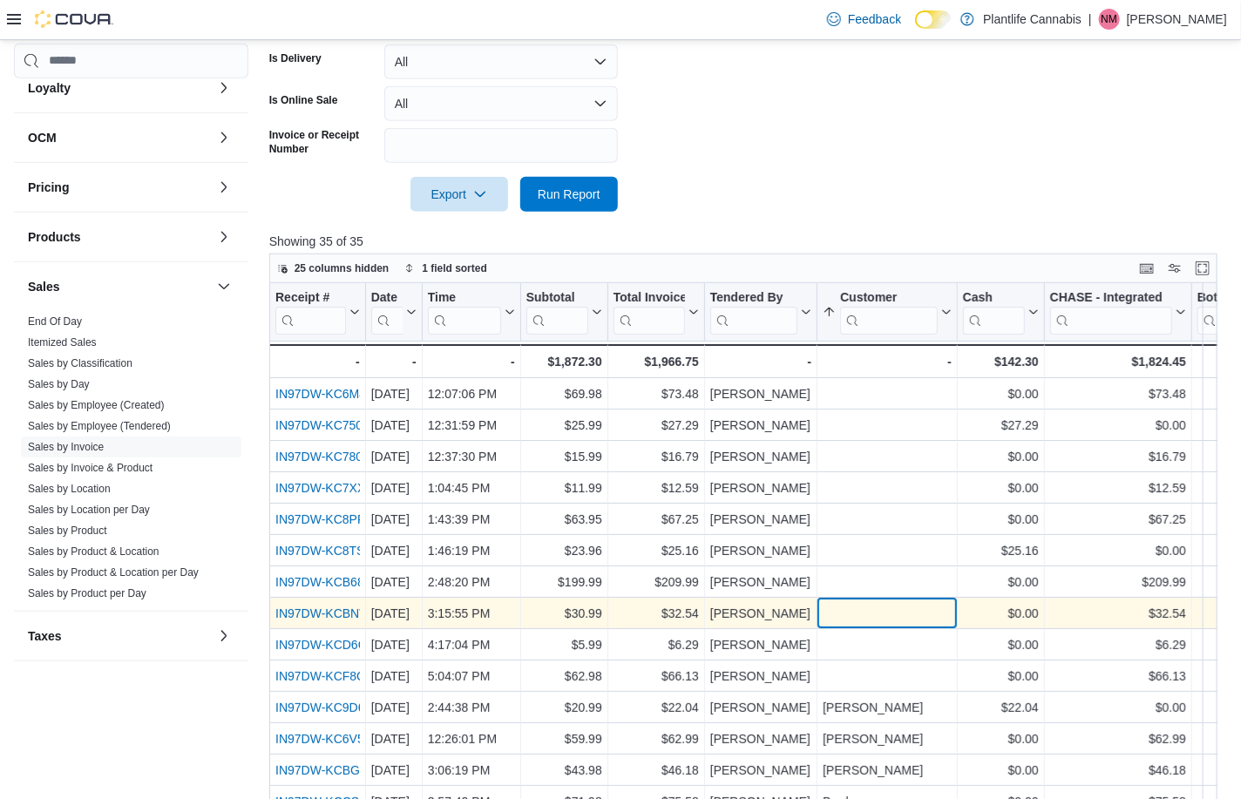
click at [862, 598] on div "- Customer, column 7, row 8" at bounding box center [887, 613] width 140 height 31
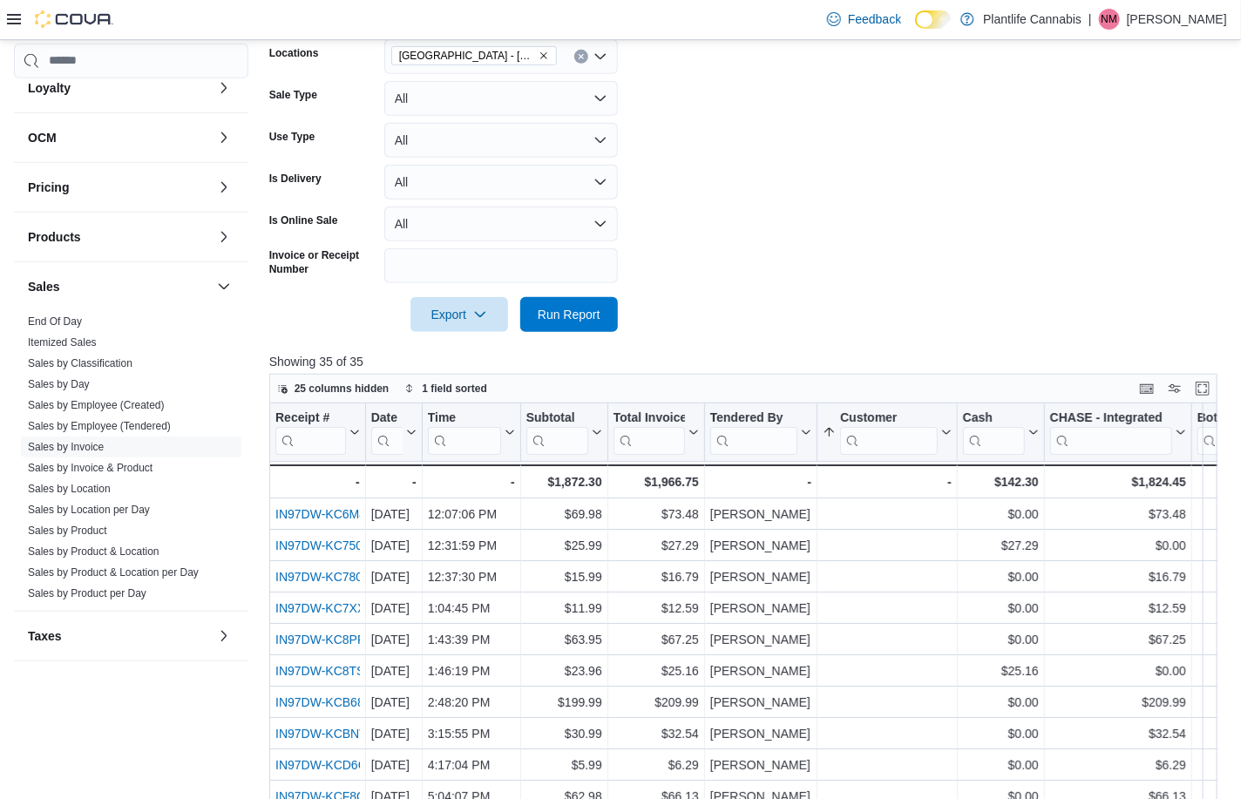
scroll to position [28, 0]
